Goal: Information Seeking & Learning: Check status

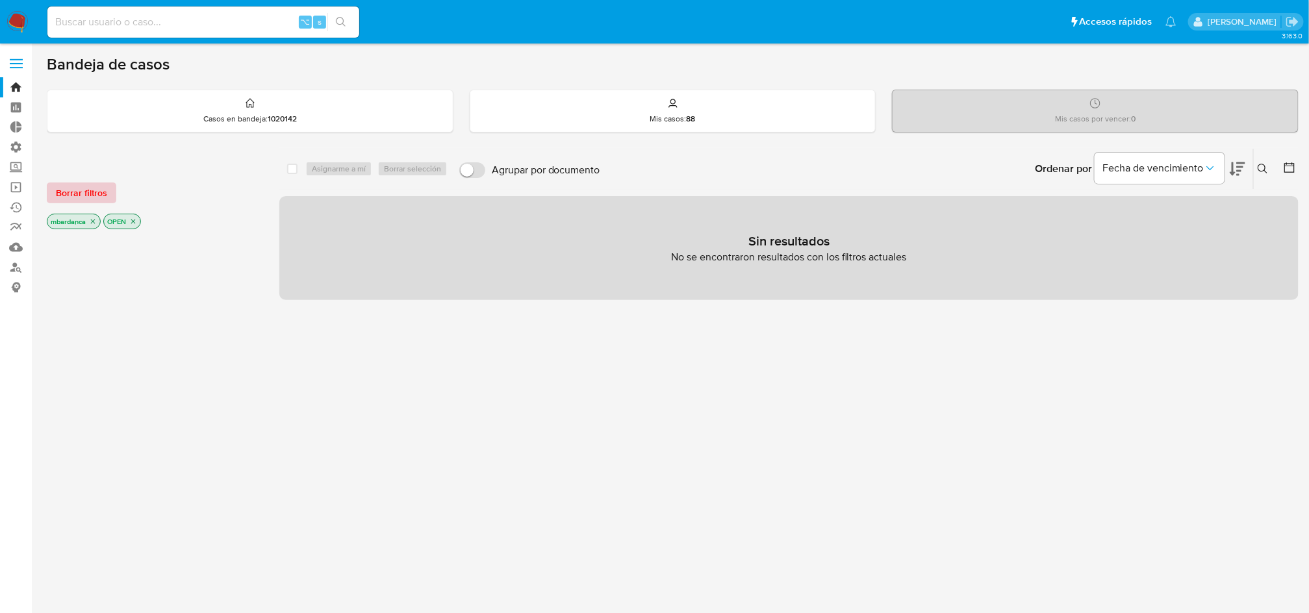
click at [82, 190] on span "Borrar filtros" at bounding box center [81, 193] width 51 height 18
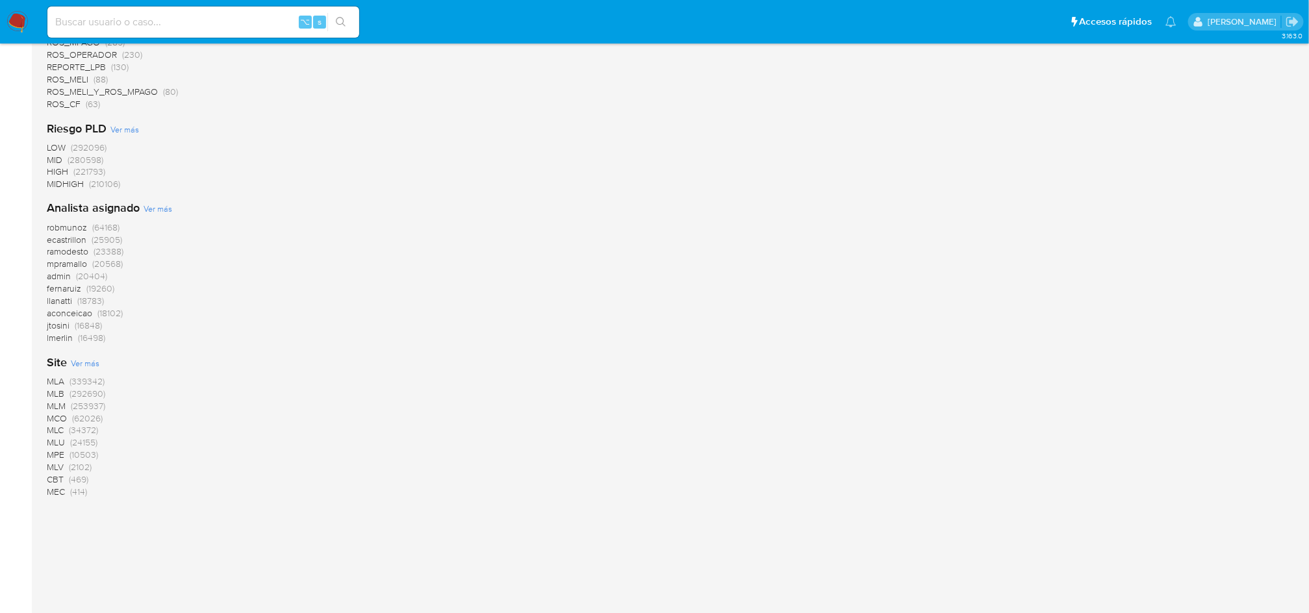
click at [79, 404] on span "(253937)" at bounding box center [88, 406] width 34 height 13
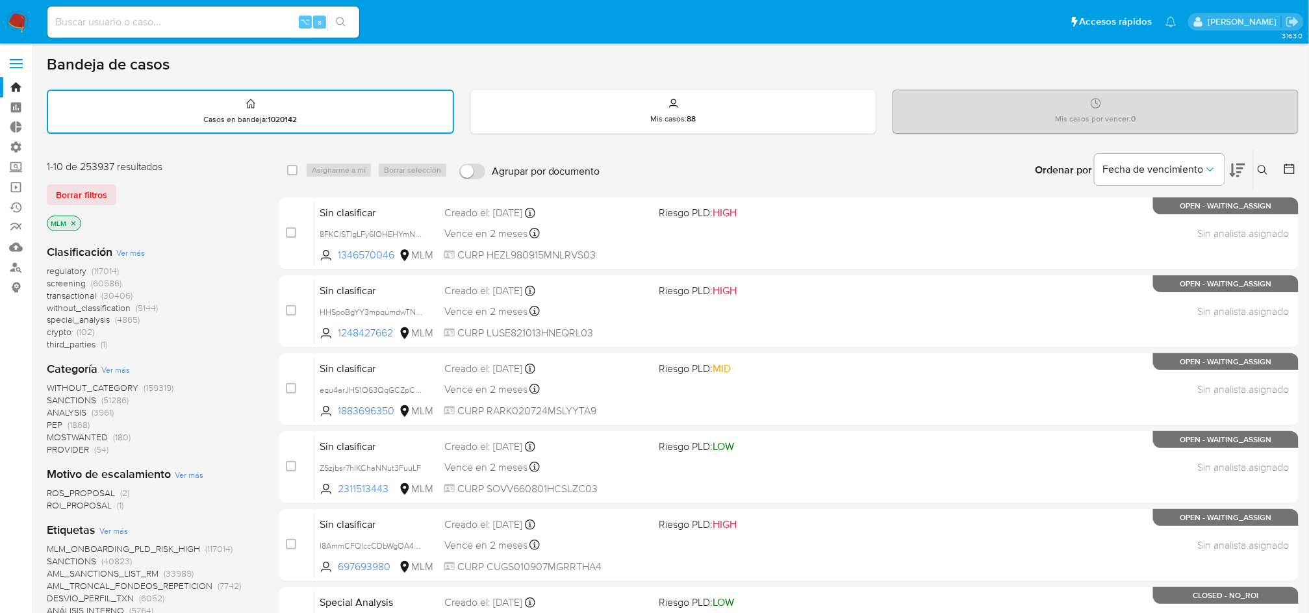
click at [101, 290] on span "transactional (30406)" at bounding box center [90, 296] width 86 height 12
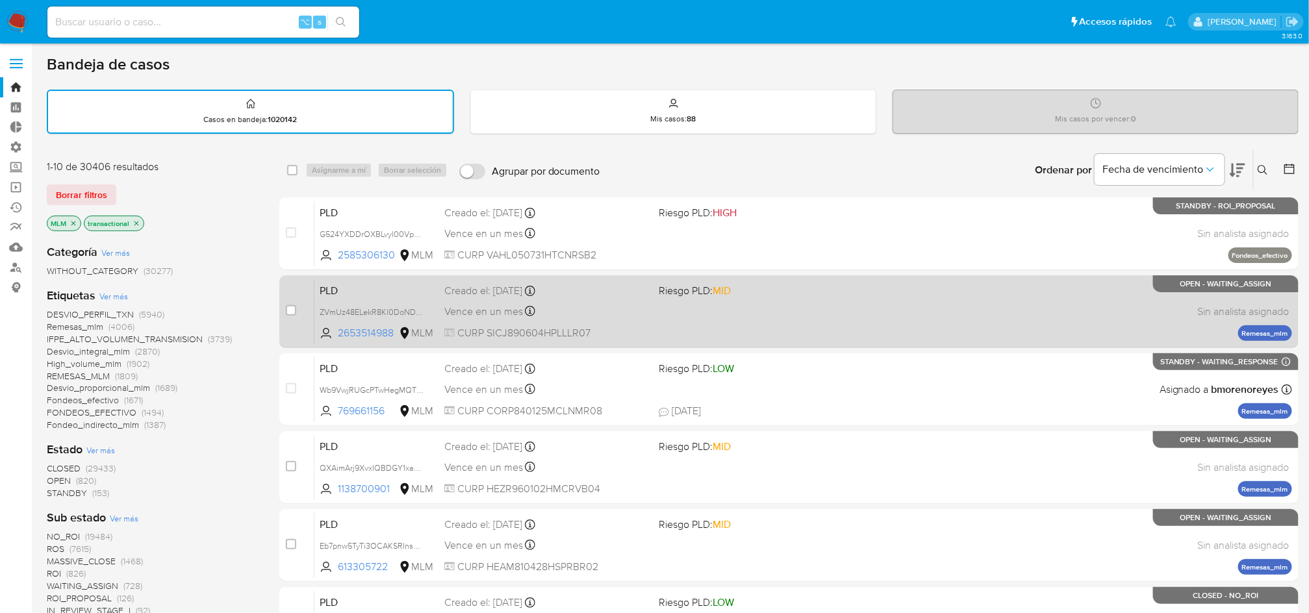
click at [696, 292] on span "Riesgo PLD: MID" at bounding box center [695, 290] width 72 height 14
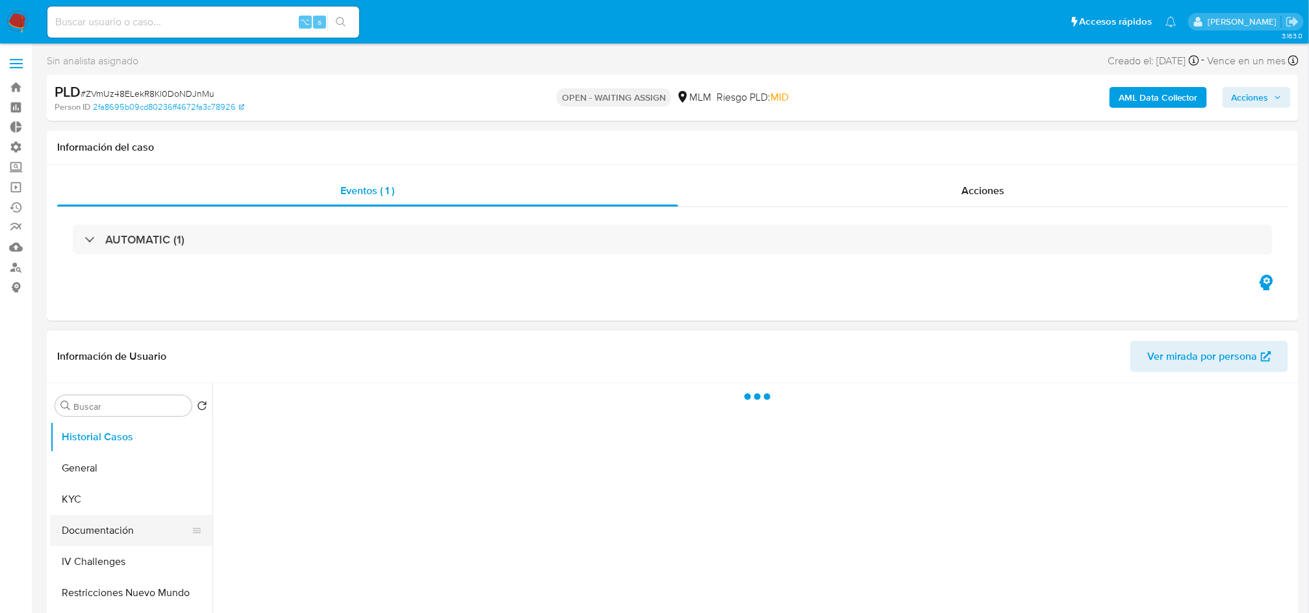
click at [108, 530] on button "Documentación" at bounding box center [126, 530] width 152 height 31
select select "10"
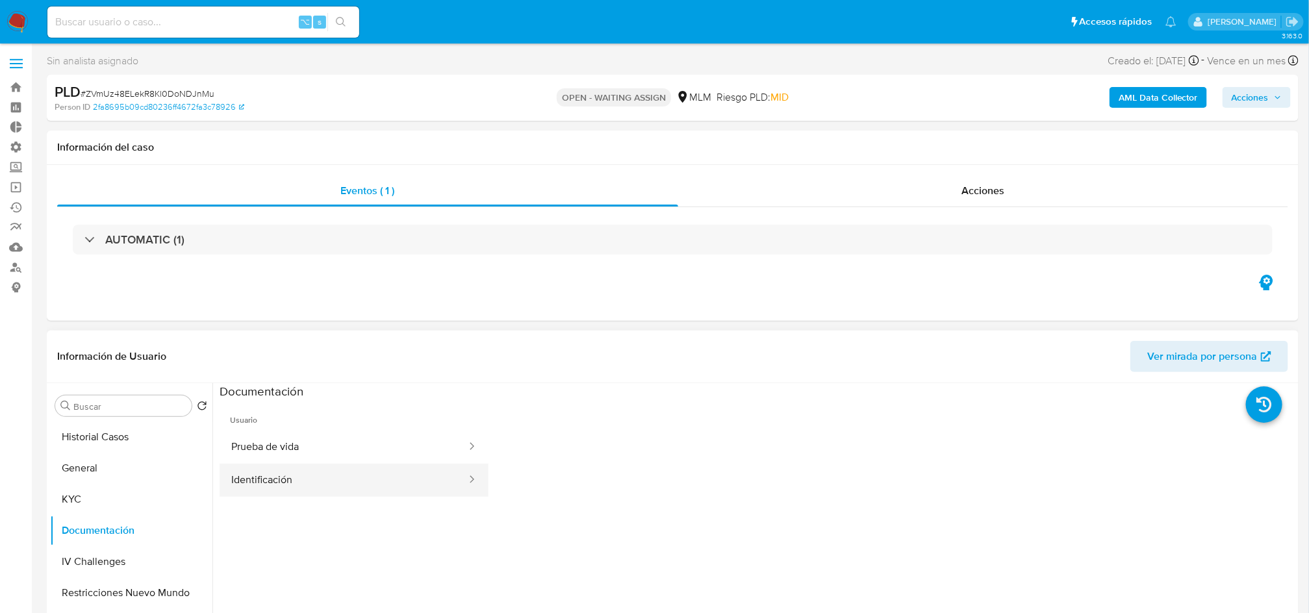
click at [383, 477] on button "Identificación" at bounding box center [344, 480] width 248 height 33
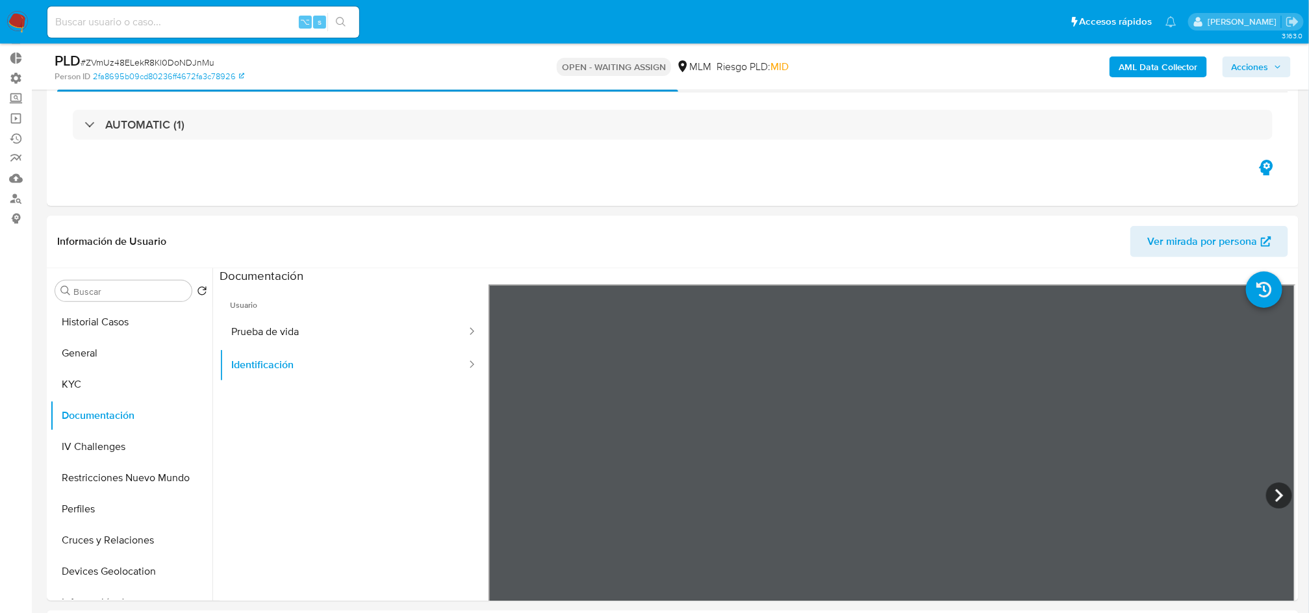
scroll to position [89, 0]
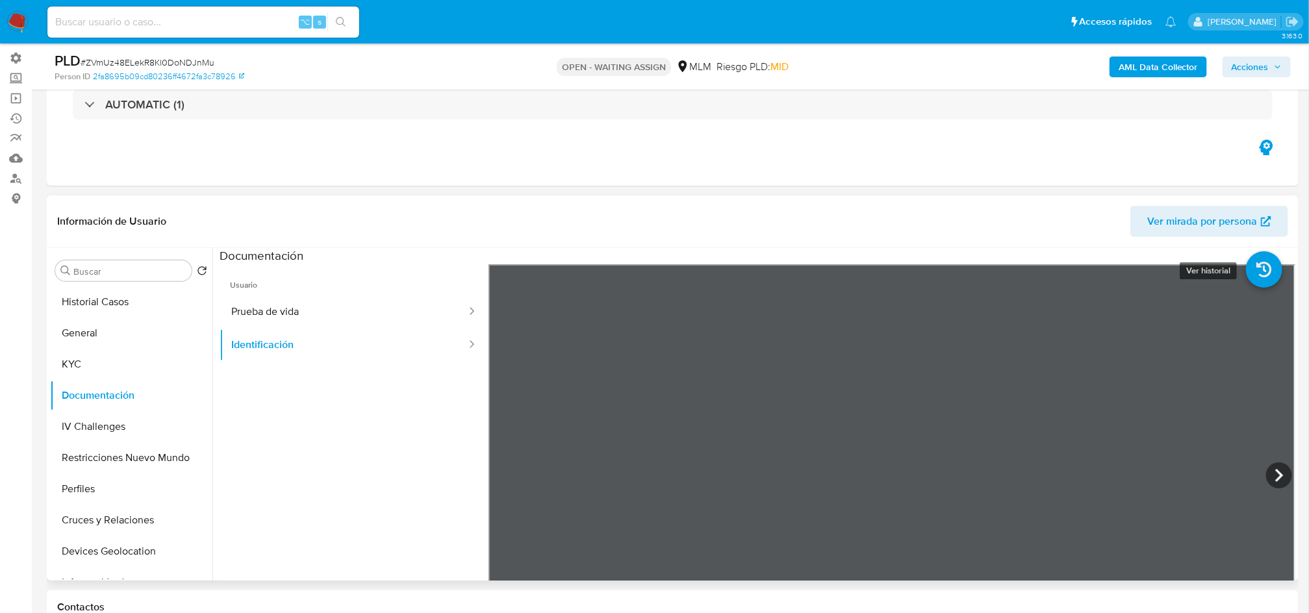
click at [1257, 276] on icon at bounding box center [1264, 269] width 36 height 36
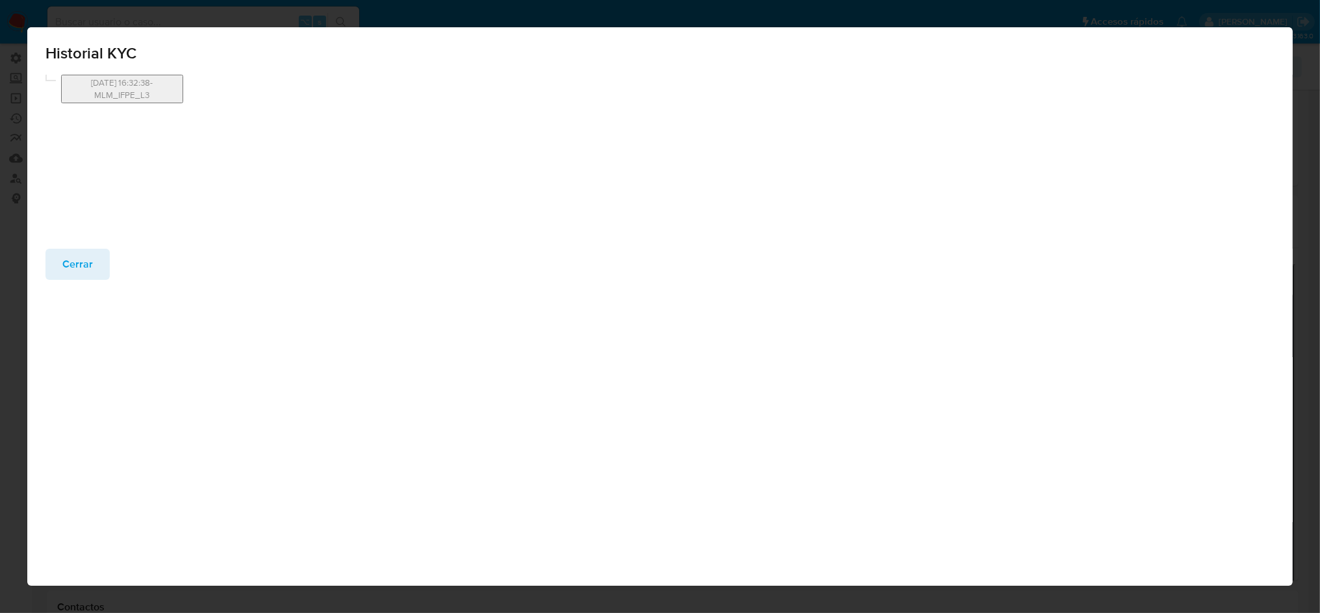
click at [86, 131] on div "[DATE] 16:32:38-MLM_IFPE_L3" at bounding box center [116, 153] width 143 height 156
click at [66, 284] on div "Cerrar" at bounding box center [659, 273] width 1265 height 49
click at [72, 275] on span "Cerrar" at bounding box center [77, 264] width 31 height 29
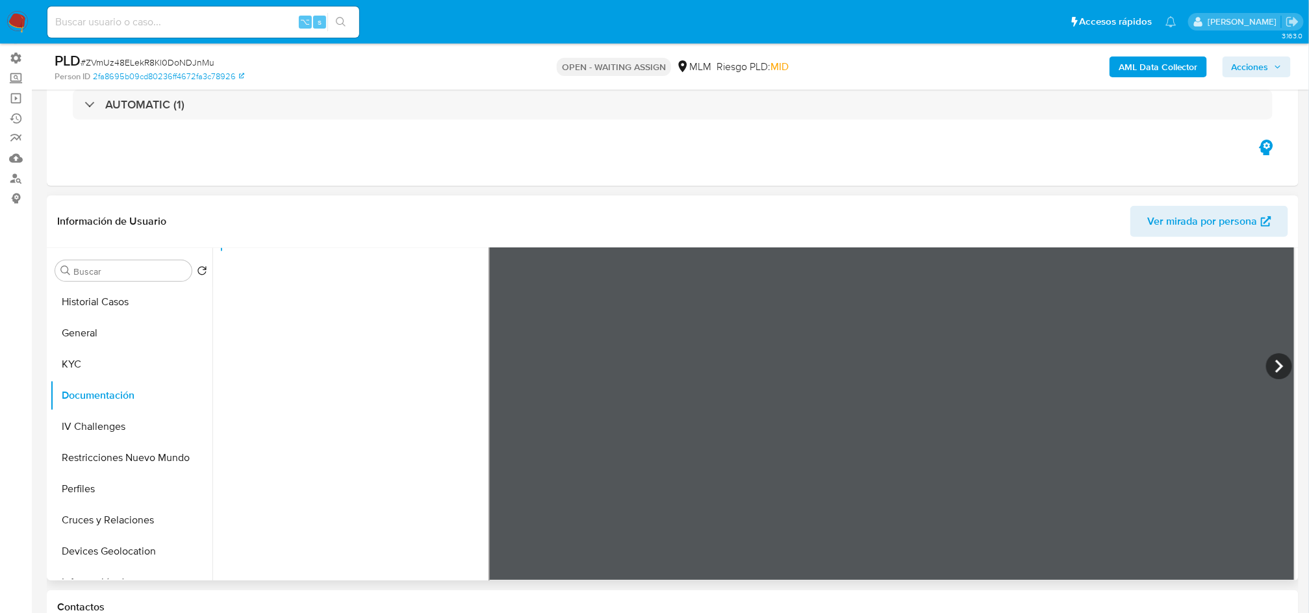
scroll to position [31, 0]
click at [1269, 363] on icon at bounding box center [1279, 366] width 26 height 26
